Goal: Task Accomplishment & Management: Manage account settings

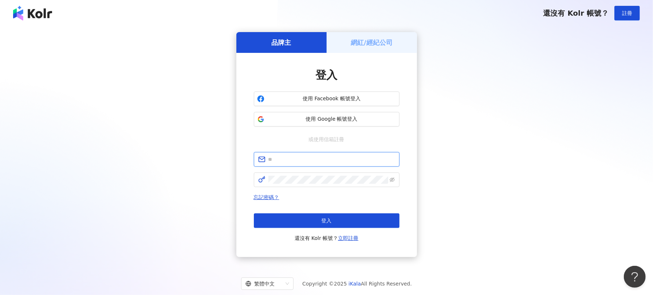
click at [311, 158] on input "text" at bounding box center [331, 159] width 127 height 8
type input "**********"
click at [305, 188] on div "**********" at bounding box center [327, 197] width 146 height 90
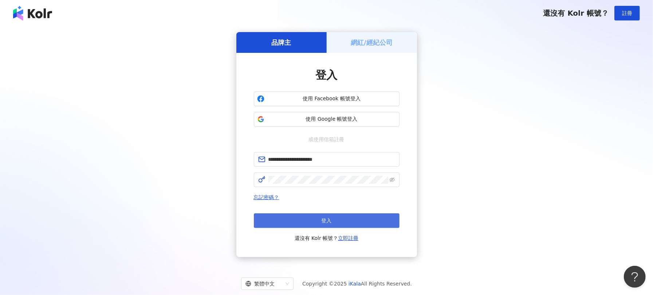
drag, startPoint x: 341, startPoint y: 208, endPoint x: 333, endPoint y: 214, distance: 10.9
click at [340, 208] on div "忘記密碼？ 登入 還沒有 Kolr 帳號？ 立即註冊" at bounding box center [327, 218] width 146 height 50
click at [333, 214] on button "登入" at bounding box center [327, 220] width 146 height 15
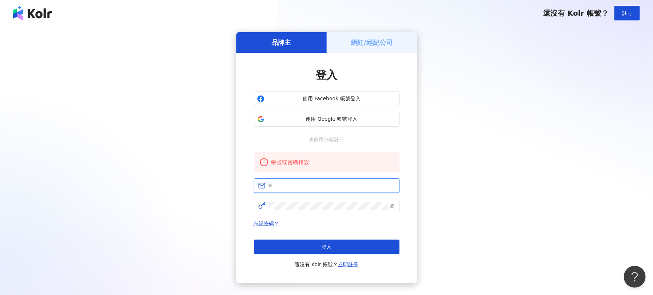
click at [315, 188] on input "text" at bounding box center [331, 185] width 127 height 8
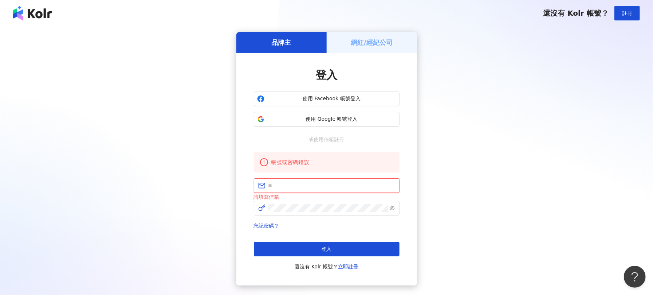
click at [314, 188] on input "text" at bounding box center [331, 185] width 127 height 8
type input "**********"
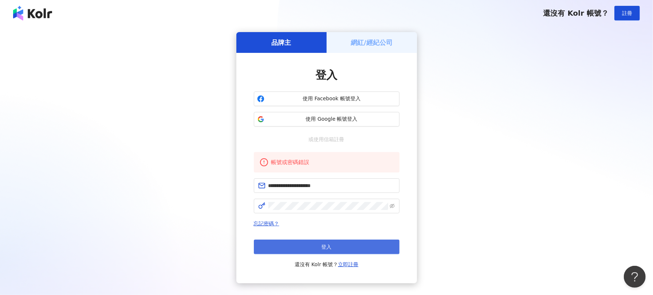
click at [311, 245] on button "登入" at bounding box center [327, 246] width 146 height 15
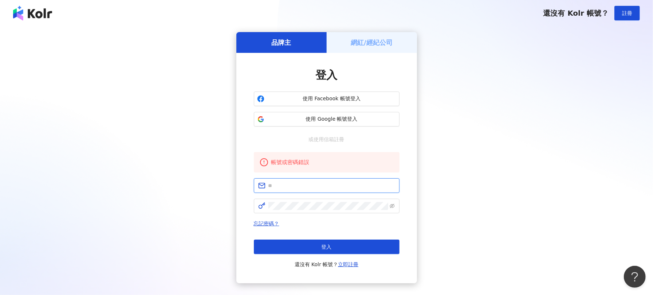
click at [318, 189] on input "text" at bounding box center [331, 185] width 127 height 8
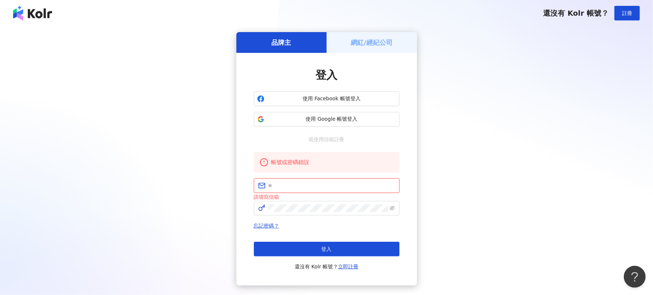
click at [320, 186] on input "text" at bounding box center [331, 185] width 127 height 8
type input "**********"
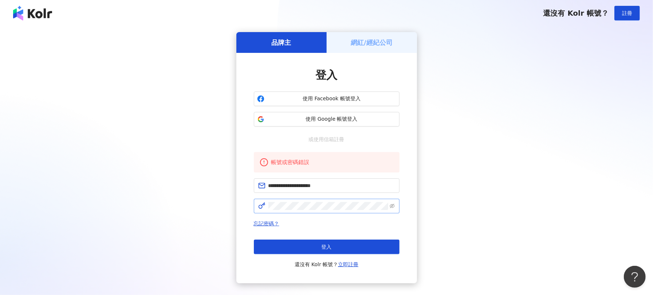
click at [389, 204] on span at bounding box center [327, 205] width 146 height 15
click at [391, 206] on icon "eye-invisible" at bounding box center [392, 206] width 5 height 4
click at [354, 239] on button "登入" at bounding box center [327, 246] width 146 height 15
click at [271, 225] on link "忘記密碼？" at bounding box center [266, 223] width 25 height 6
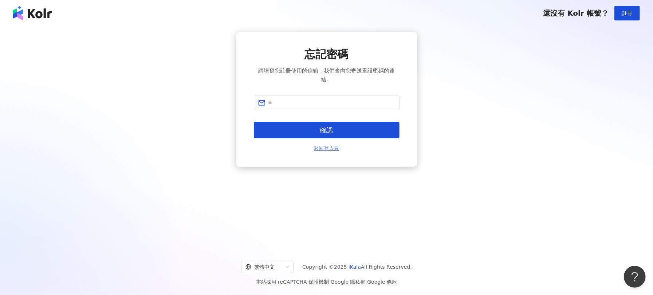
click at [328, 146] on link "返回登入頁" at bounding box center [326, 148] width 25 height 8
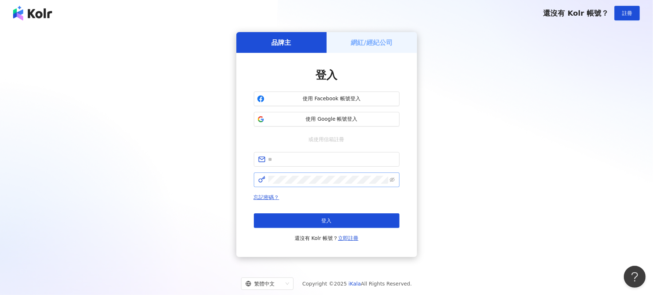
click at [311, 172] on span at bounding box center [327, 179] width 146 height 15
click at [311, 170] on form at bounding box center [327, 169] width 146 height 35
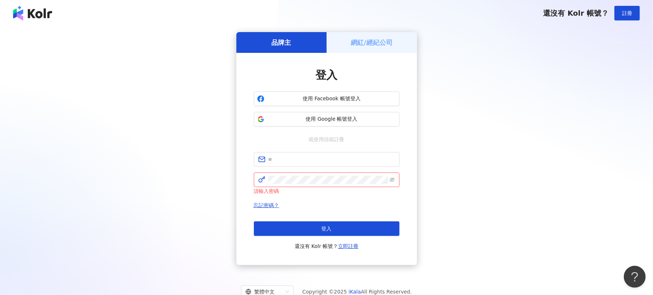
click at [315, 167] on form "請輸入密碼" at bounding box center [327, 173] width 146 height 43
click at [315, 162] on input "text" at bounding box center [331, 159] width 127 height 8
type input "**********"
click at [392, 178] on icon "eye-invisible" at bounding box center [392, 179] width 5 height 5
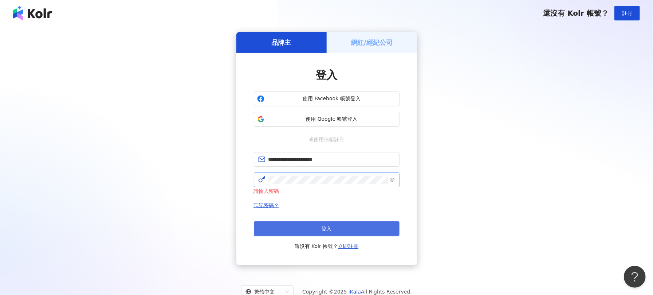
click at [324, 225] on span "登入" at bounding box center [327, 228] width 10 height 6
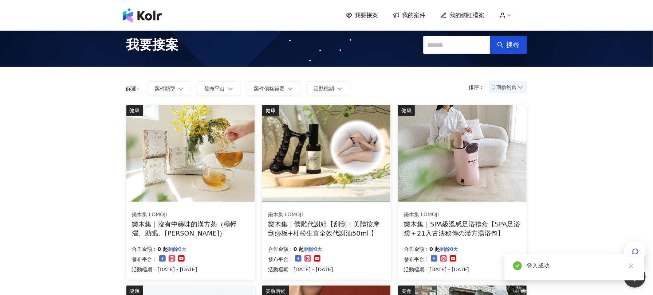
scroll to position [48, 0]
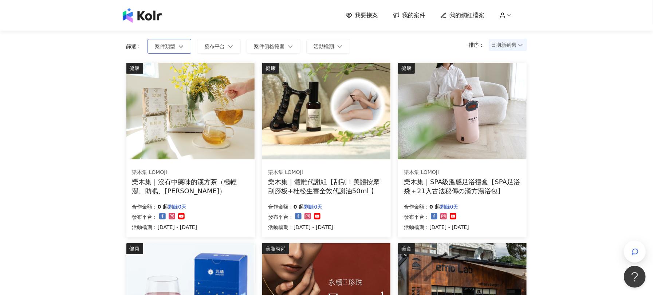
click at [188, 50] on button "案件類型" at bounding box center [170, 46] width 44 height 15
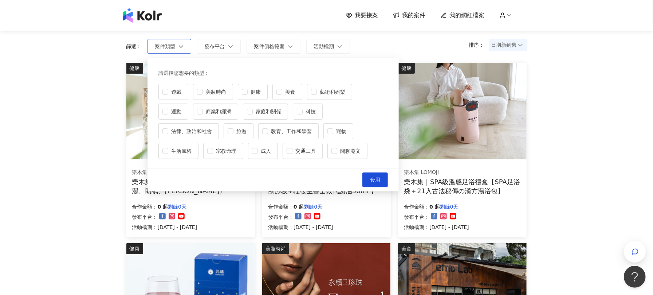
click at [188, 50] on button "案件類型" at bounding box center [170, 46] width 44 height 15
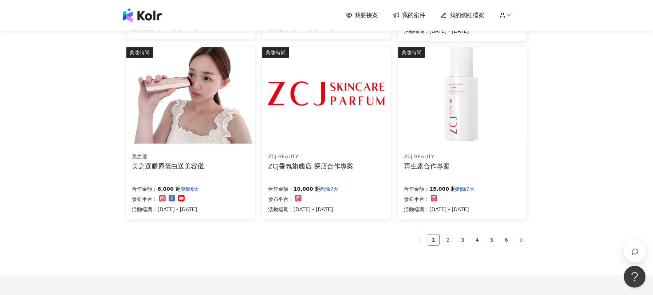
scroll to position [436, 0]
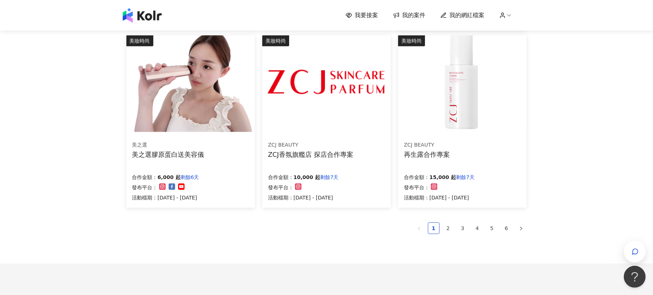
click at [452, 228] on link "2" at bounding box center [448, 228] width 11 height 11
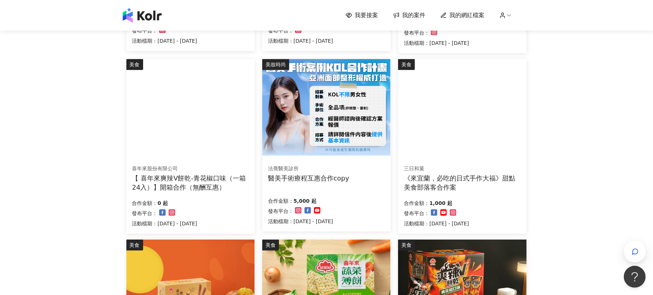
scroll to position [340, 0]
